Goal: Download file/media

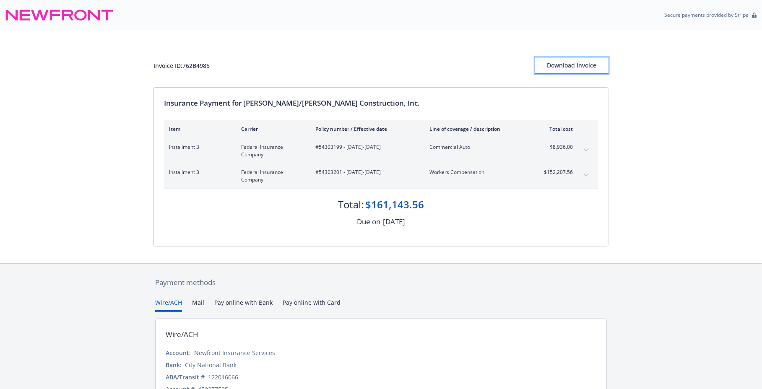
click at [556, 68] on div "Download Invoice" at bounding box center [571, 65] width 73 height 16
